Goal: Transaction & Acquisition: Purchase product/service

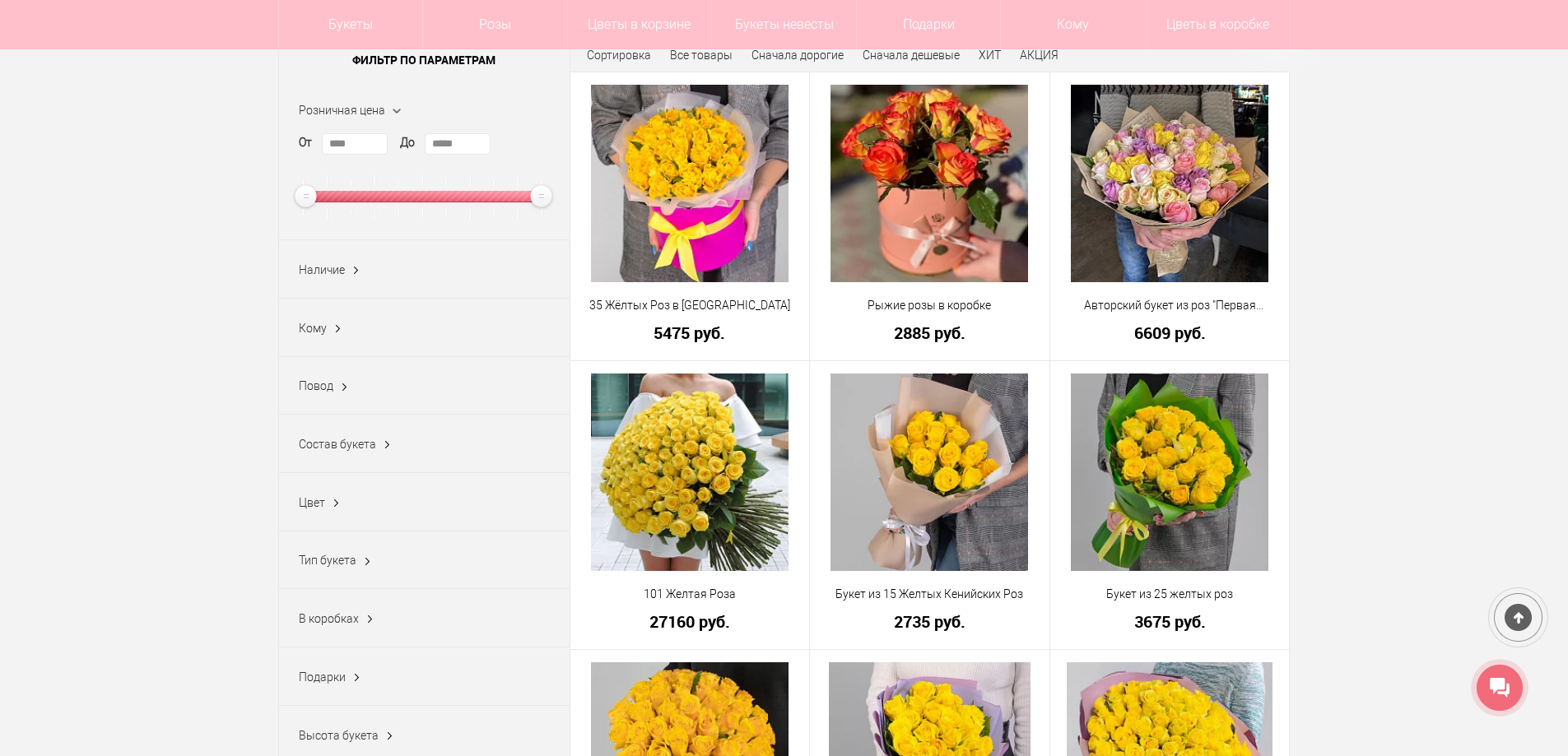
scroll to position [246, 0]
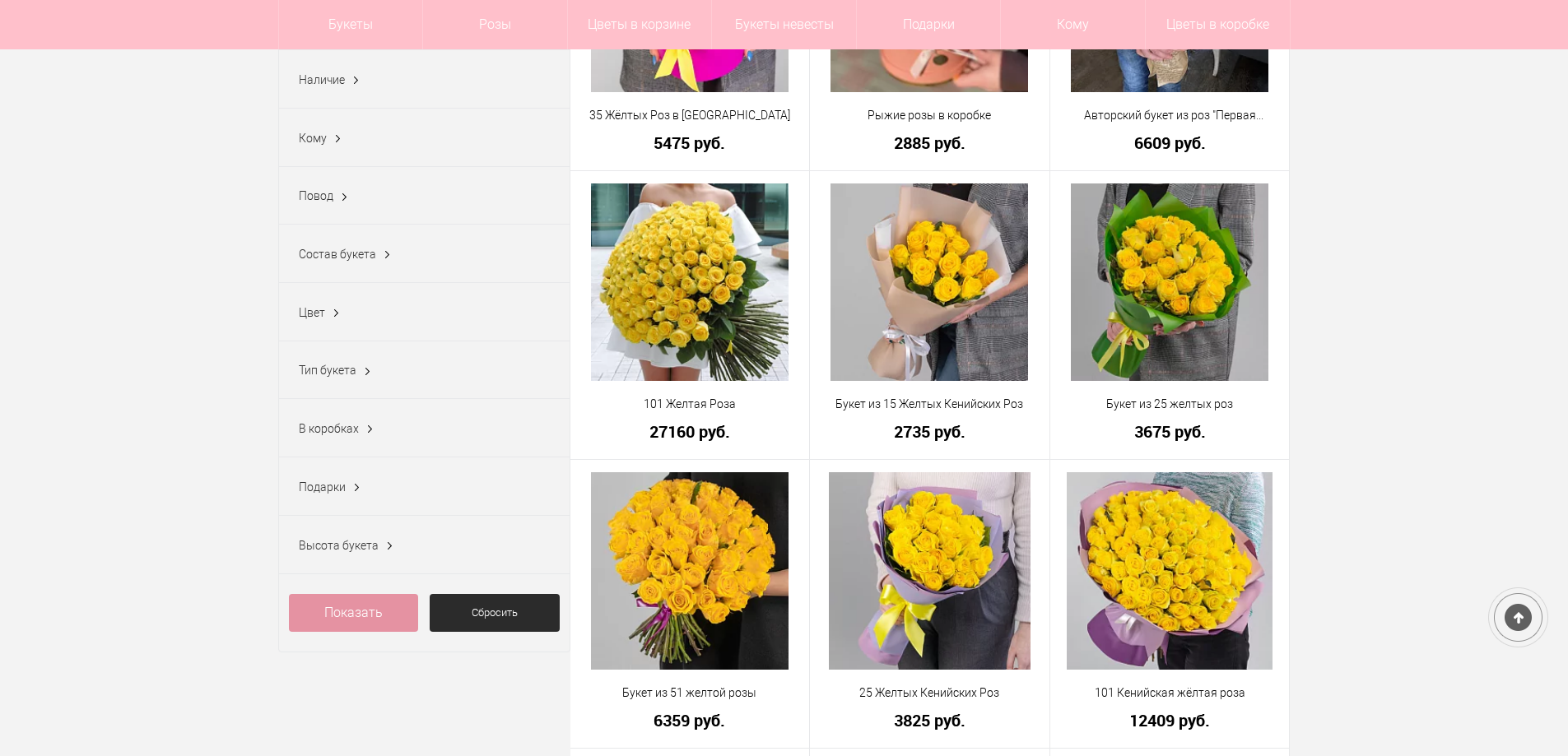
scroll to position [411, 0]
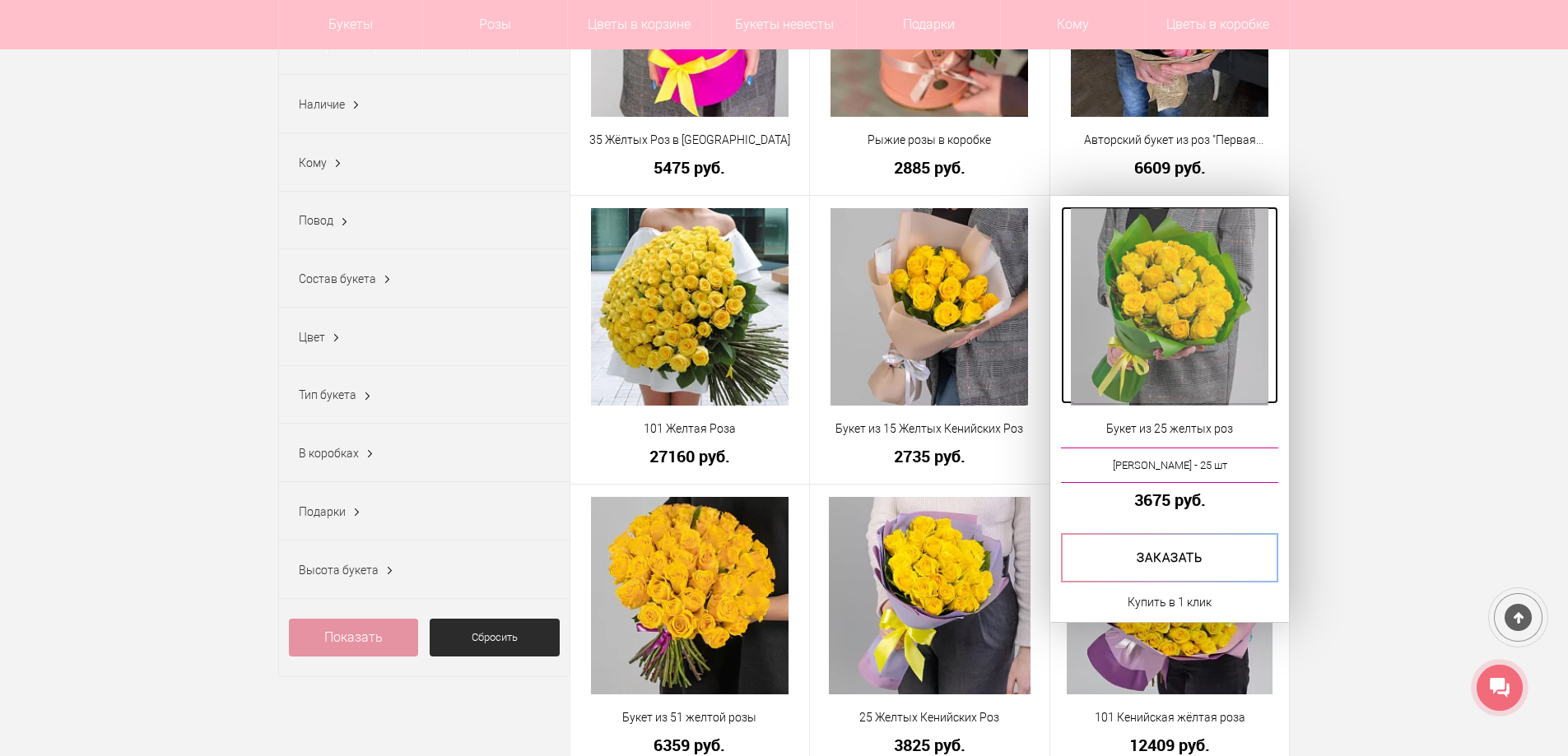
click at [1198, 359] on img at bounding box center [1169, 307] width 197 height 197
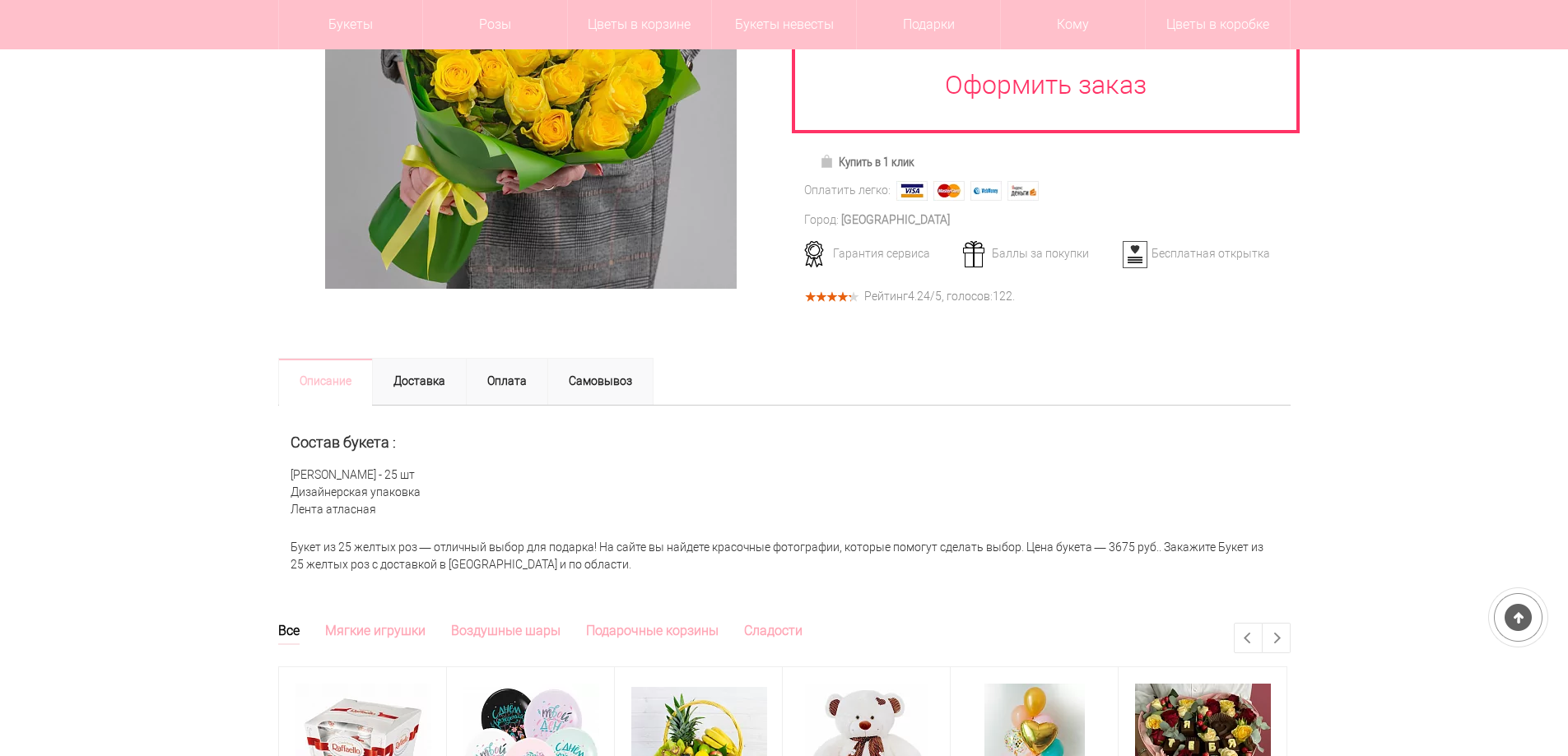
scroll to position [411, 0]
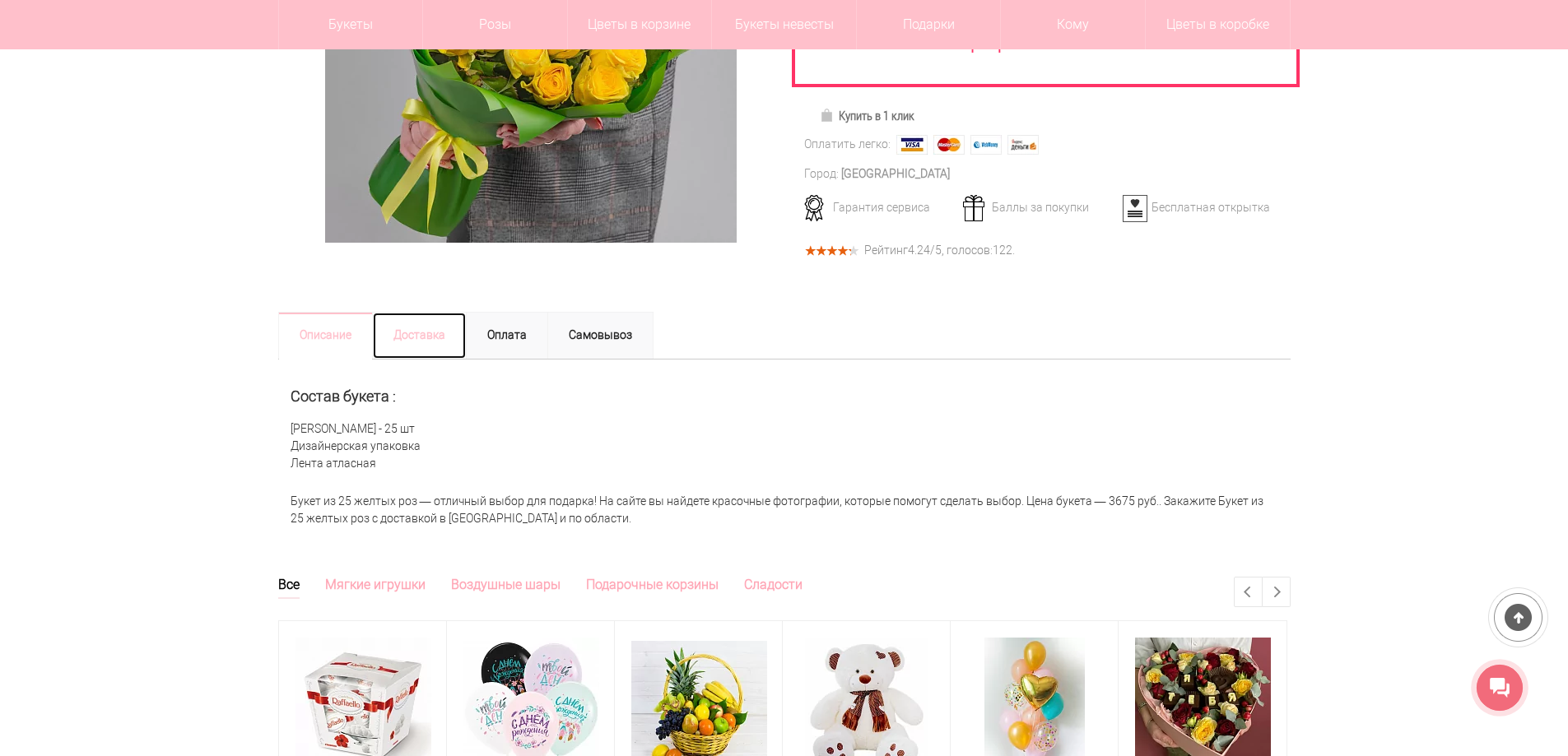
click at [434, 337] on link "Доставка" at bounding box center [419, 335] width 95 height 47
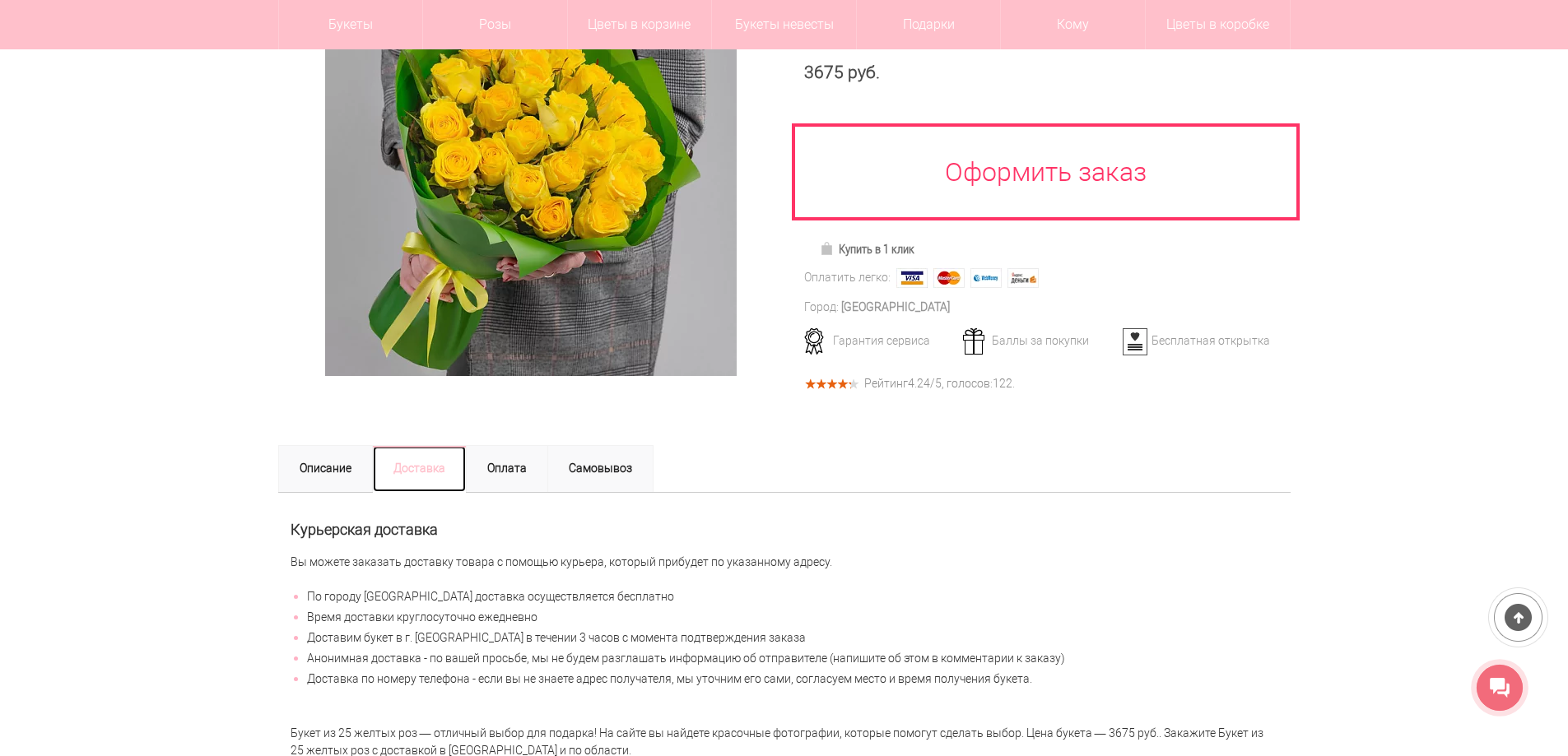
scroll to position [82, 0]
